Goal: Information Seeking & Learning: Learn about a topic

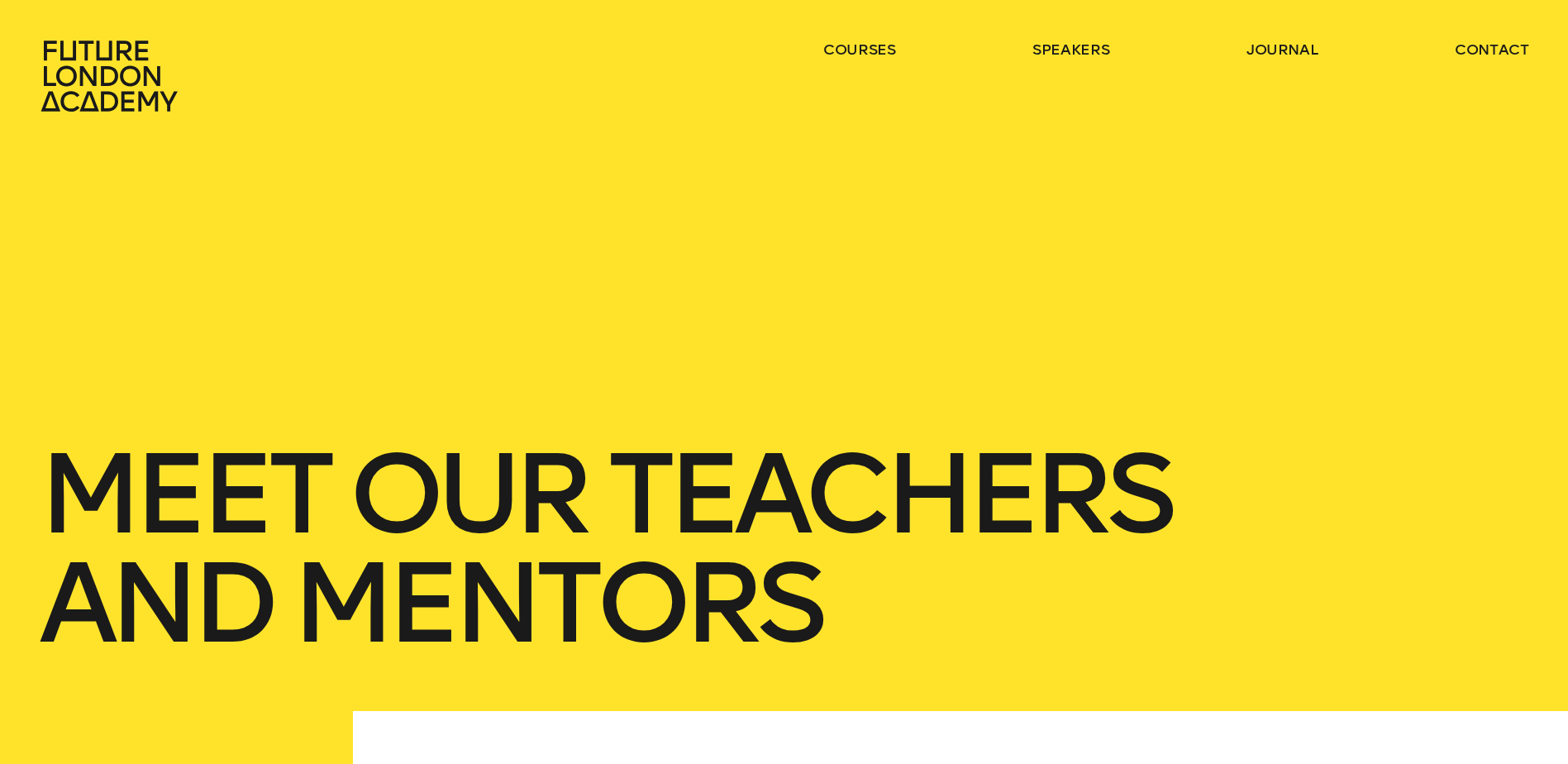
click at [1088, 45] on link "speakers" at bounding box center [1070, 49] width 77 height 20
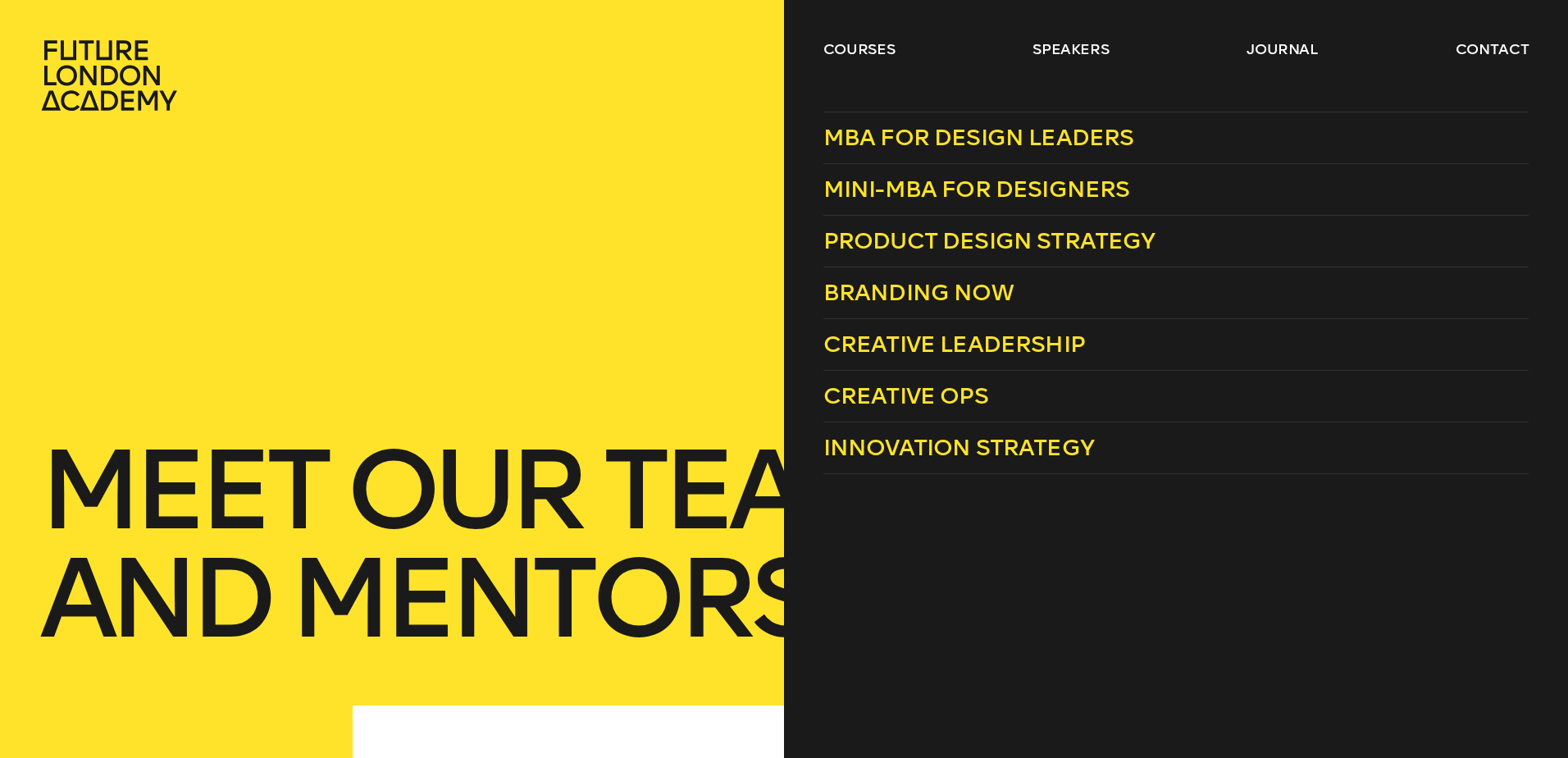
click at [914, 335] on span "Creative Leadership" at bounding box center [954, 344] width 261 height 27
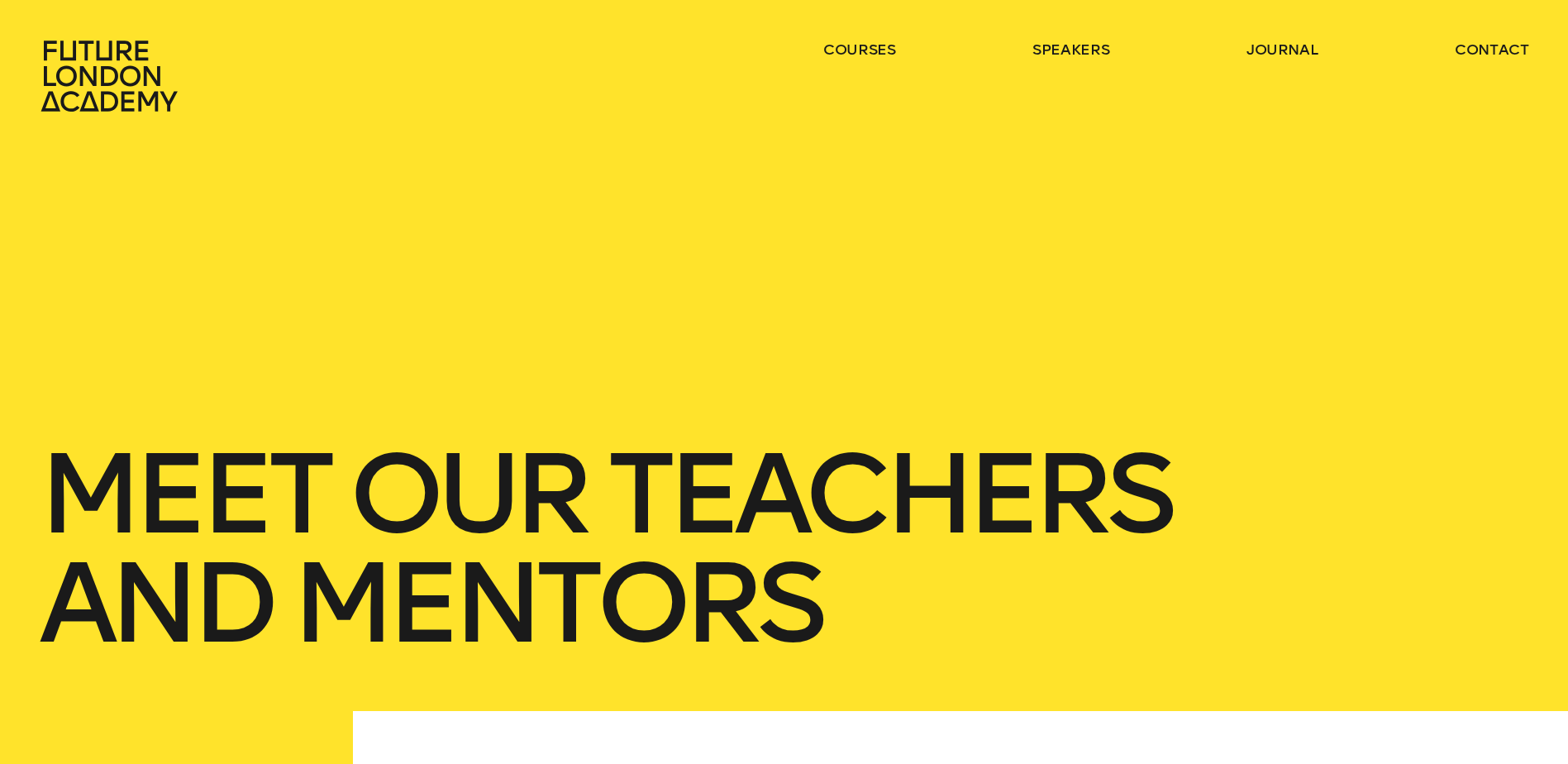
click at [1277, 51] on link "journal" at bounding box center [1282, 49] width 72 height 20
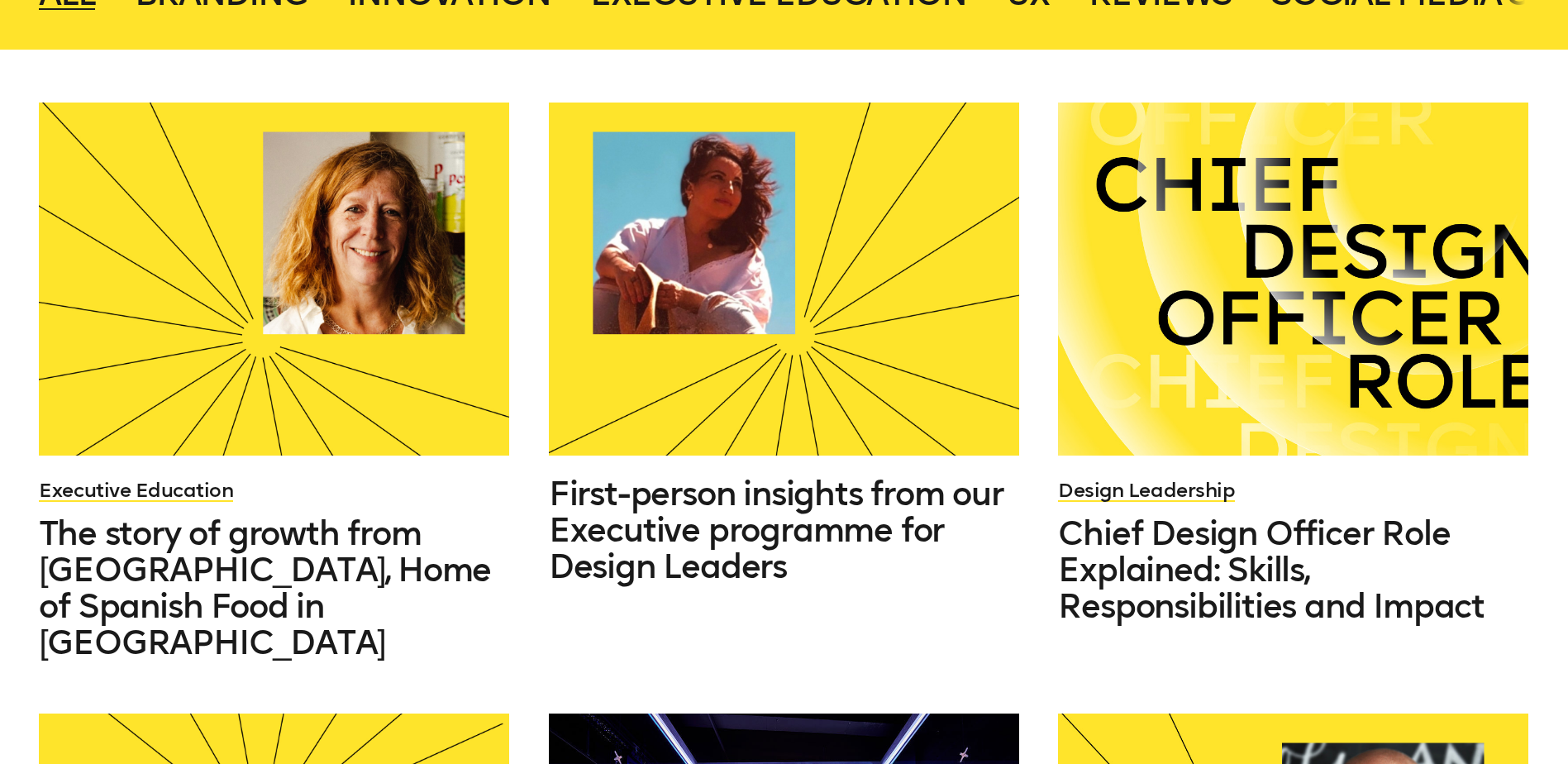
scroll to position [662, 0]
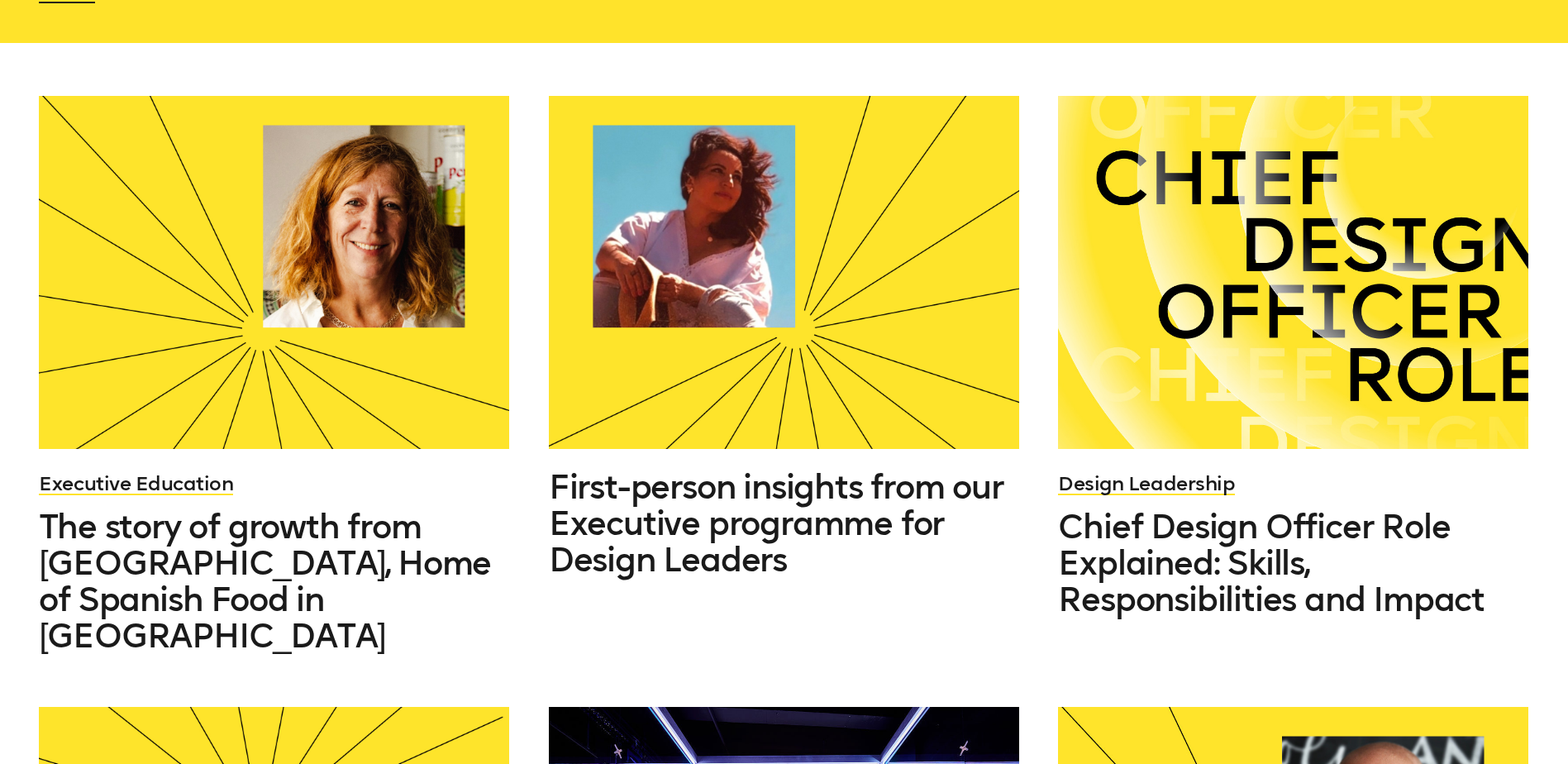
click at [824, 526] on span "First-person insights from our Executive programme for Design Leaders" at bounding box center [775, 523] width 455 height 112
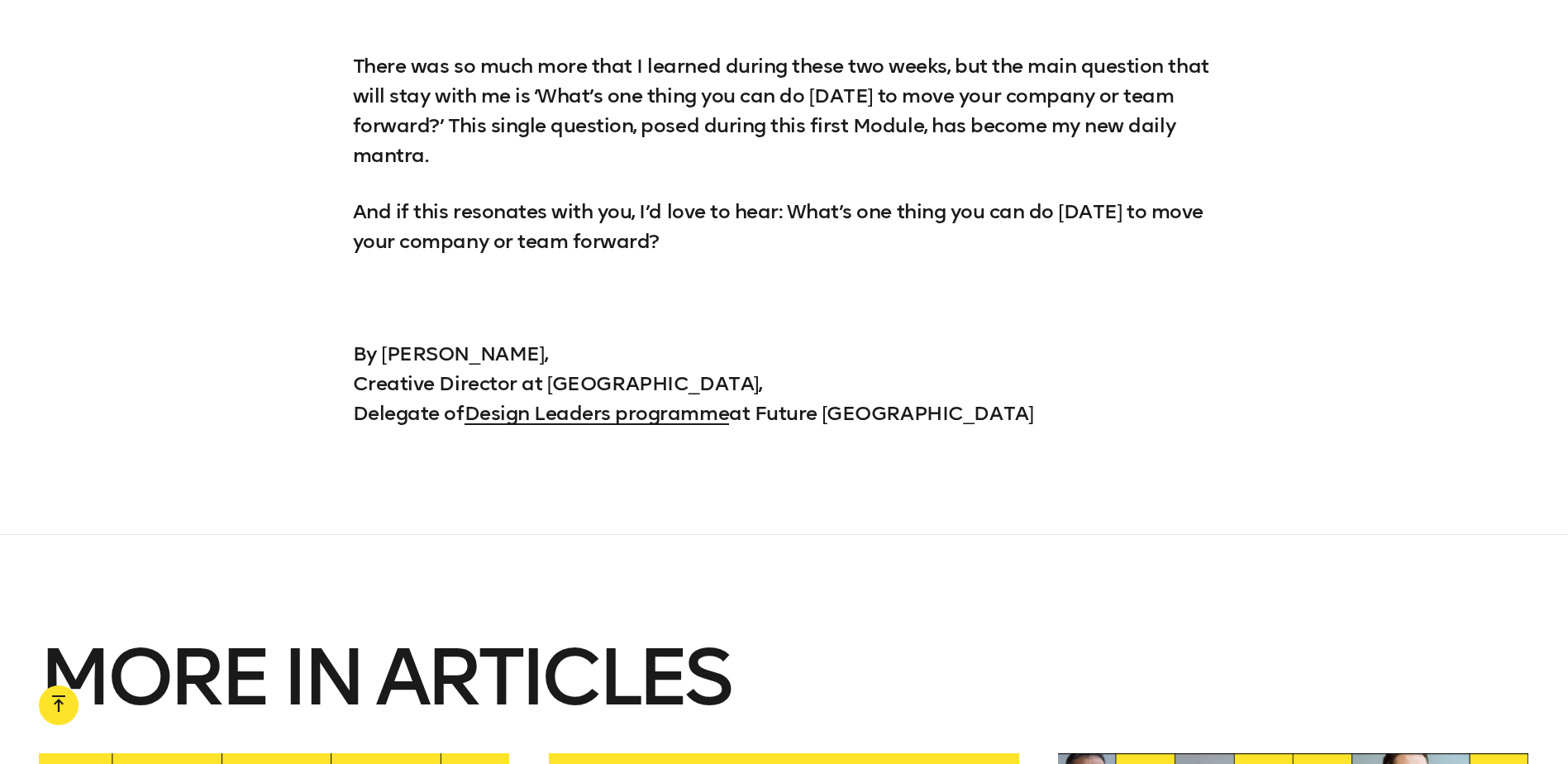
scroll to position [7869, 0]
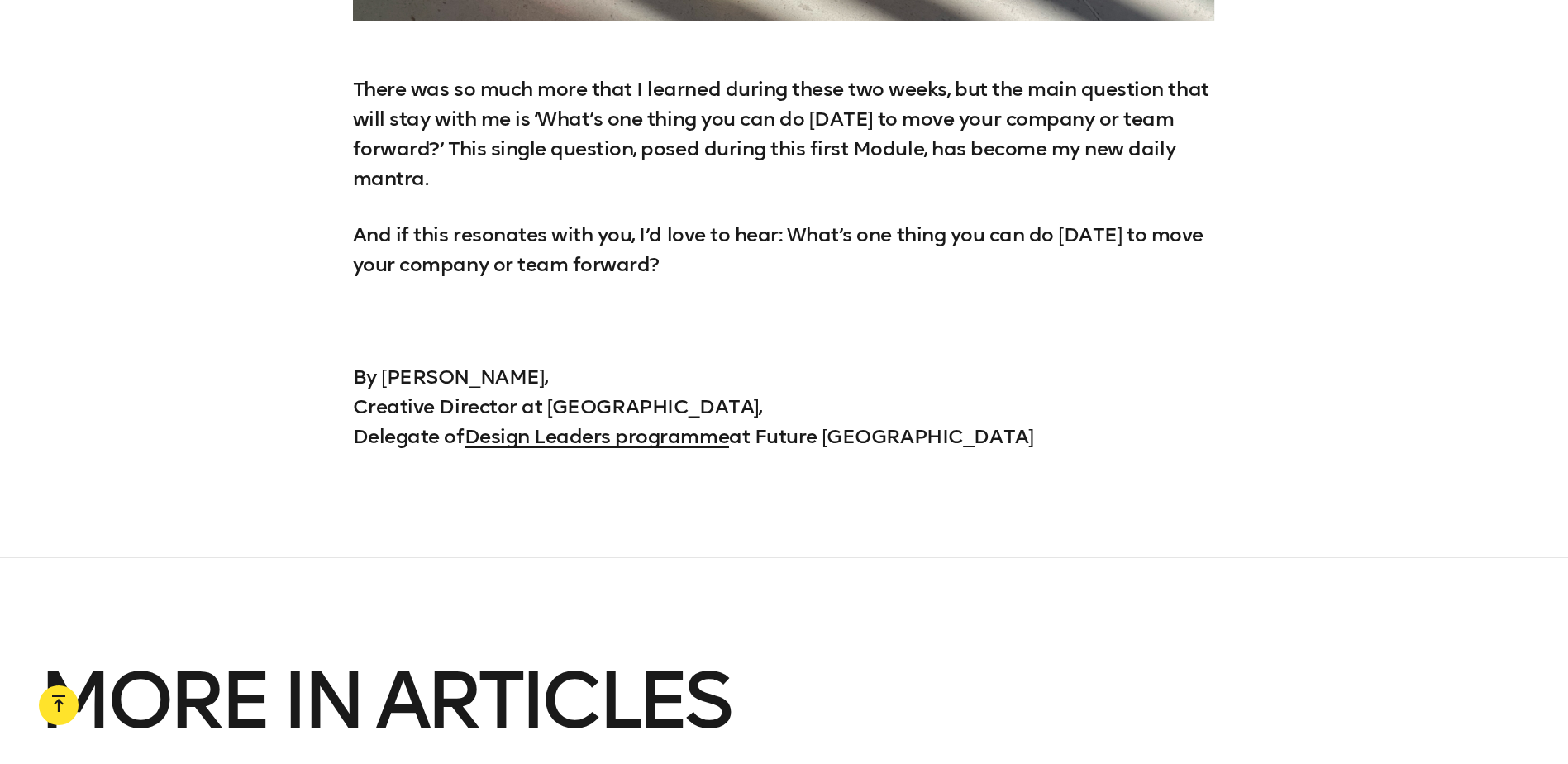
click at [662, 424] on link "Design Leaders programme" at bounding box center [596, 436] width 264 height 24
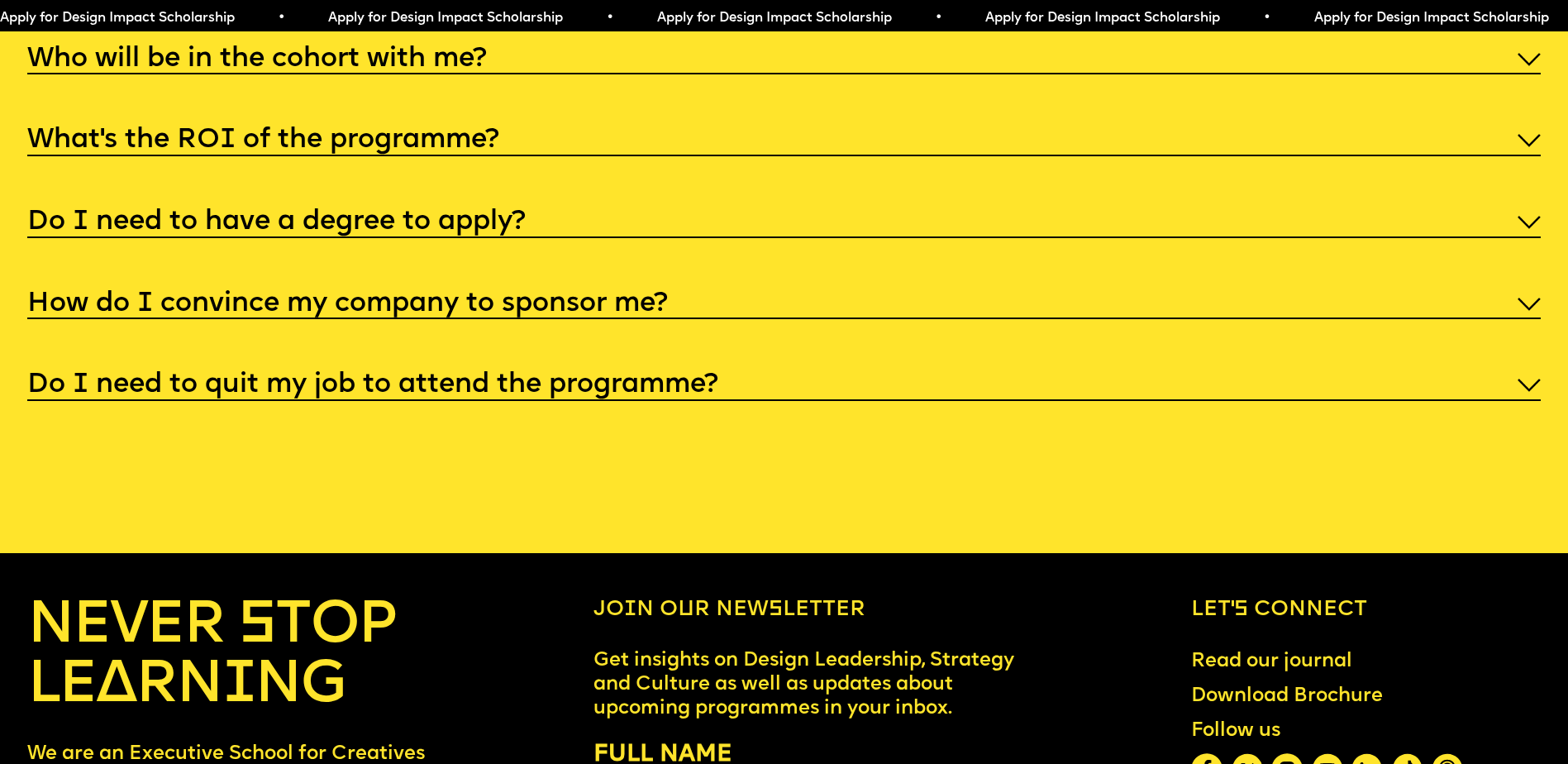
scroll to position [8302, 0]
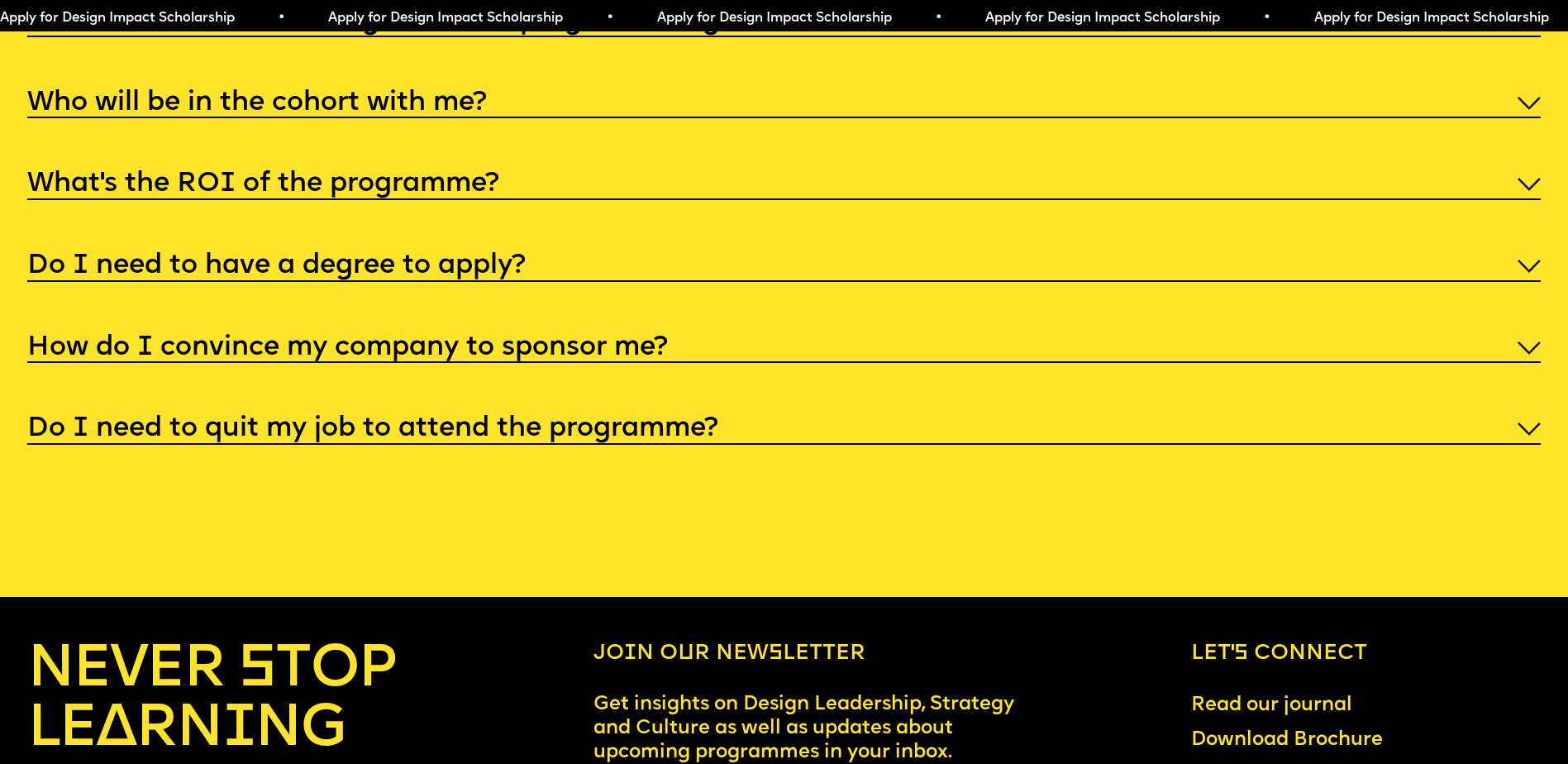
click at [1534, 354] on img at bounding box center [1529, 348] width 23 height 13
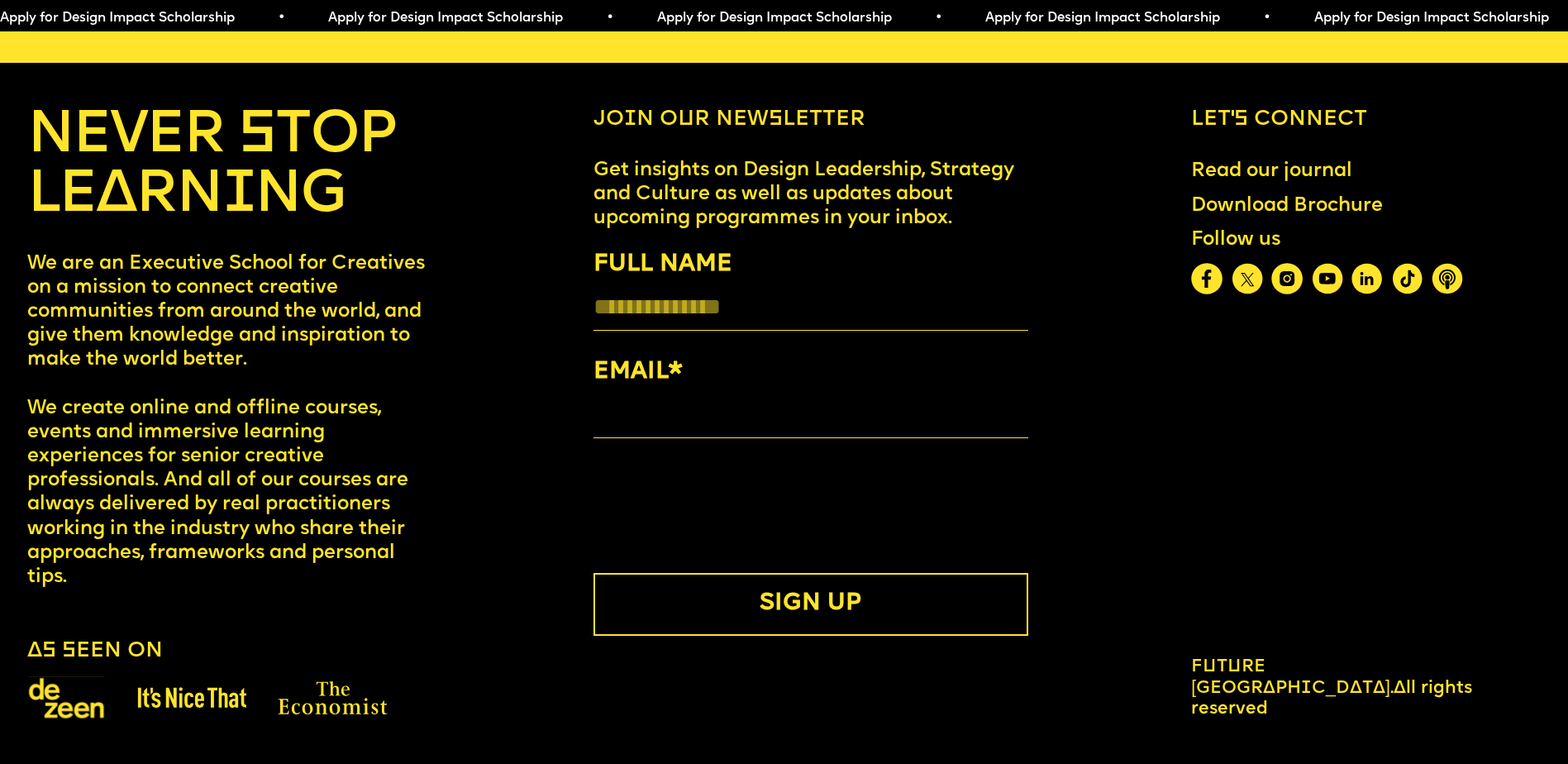
scroll to position [9235, 0]
